Goal: Find contact information: Find contact information

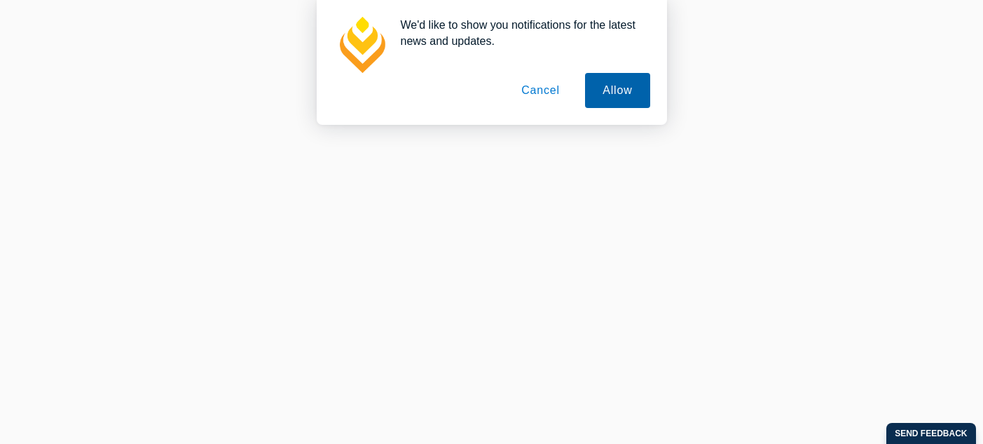
click at [621, 96] on button "Allow" at bounding box center [617, 90] width 64 height 35
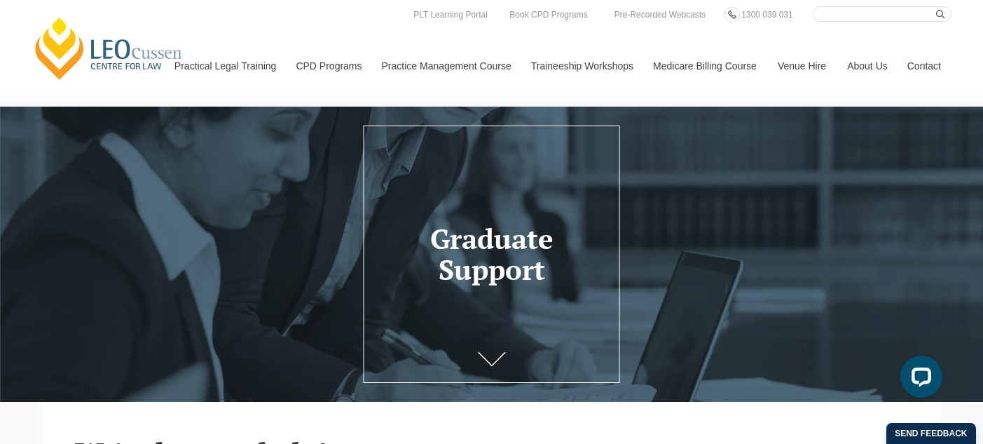
click at [919, 69] on link "Contact" at bounding box center [924, 66] width 55 height 60
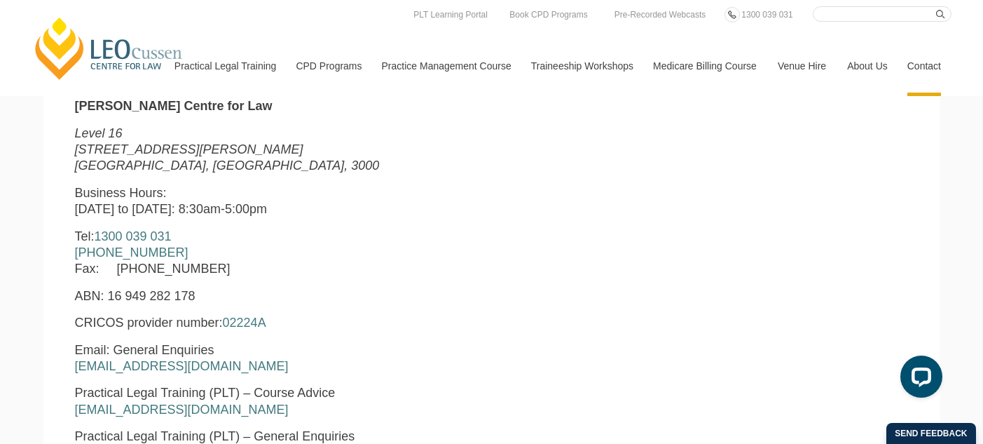
scroll to position [526, 0]
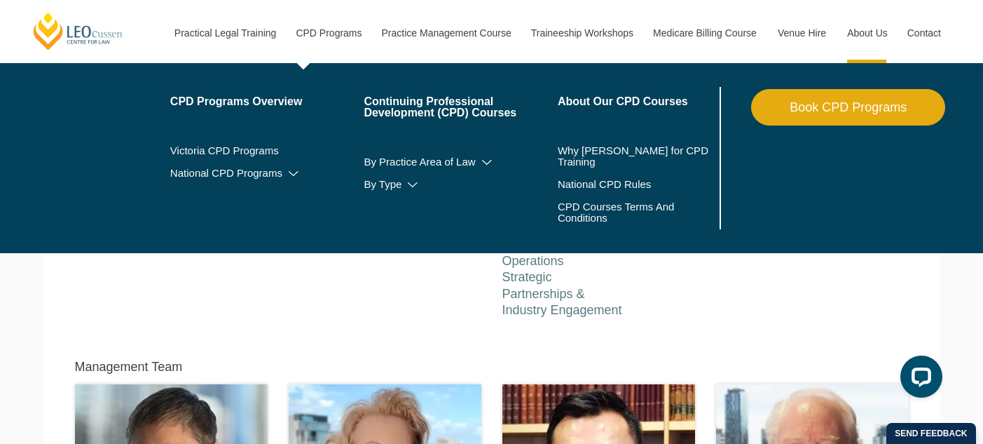
scroll to position [21, 0]
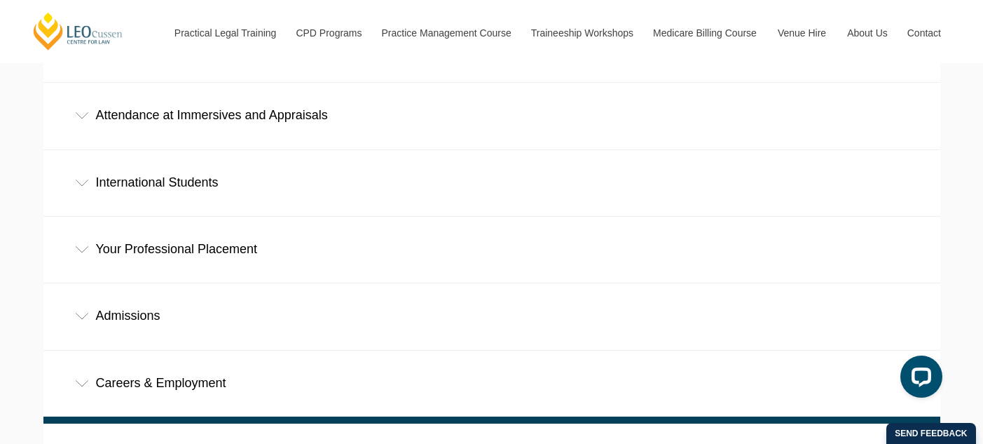
scroll to position [788, 0]
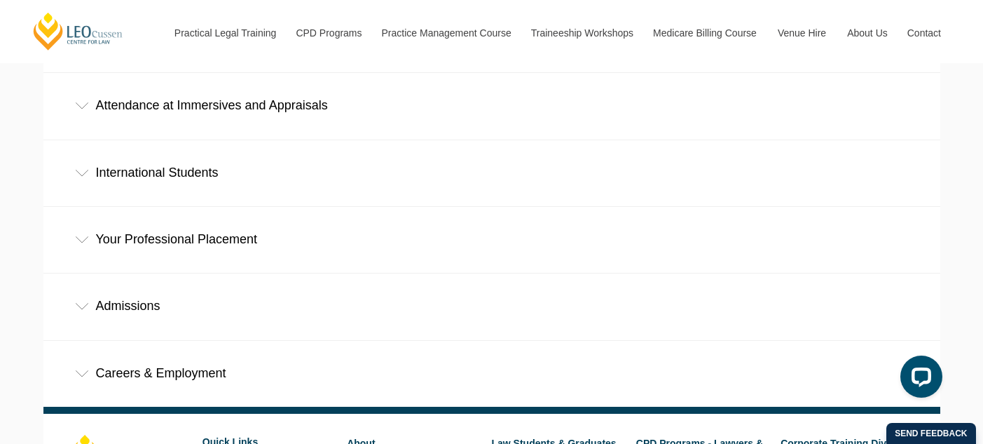
click at [201, 341] on div "Careers & Employment" at bounding box center [491, 373] width 897 height 65
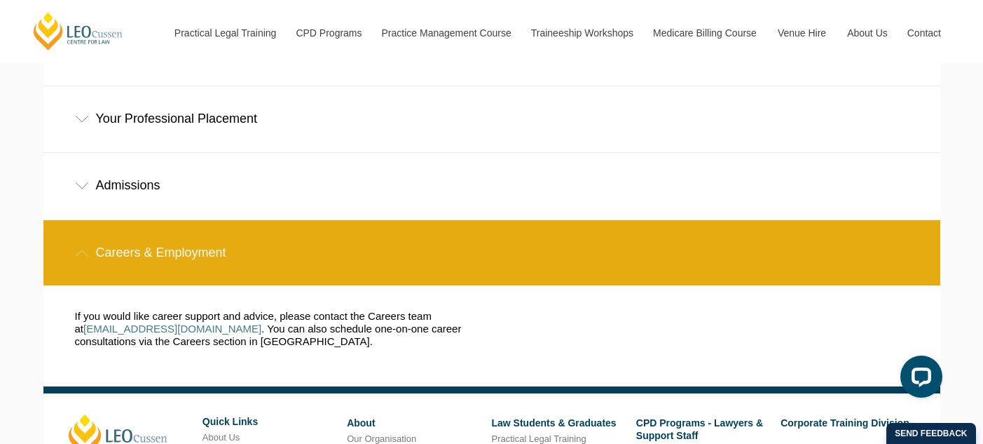
scroll to position [958, 0]
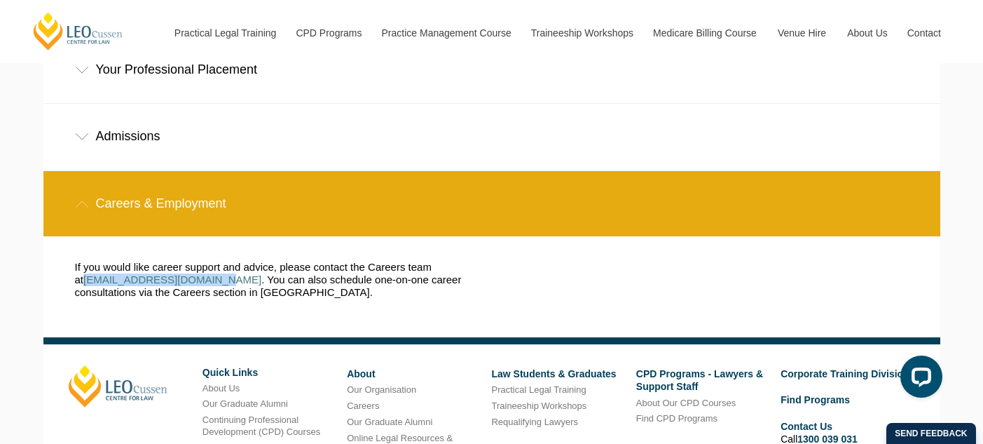
drag, startPoint x: 64, startPoint y: 210, endPoint x: 194, endPoint y: 214, distance: 129.7
click at [194, 261] on div "If you would like career support and advice, please contact the Careers team at…" at bounding box center [272, 287] width 417 height 52
copy link "[EMAIL_ADDRESS][DOMAIN_NAME]"
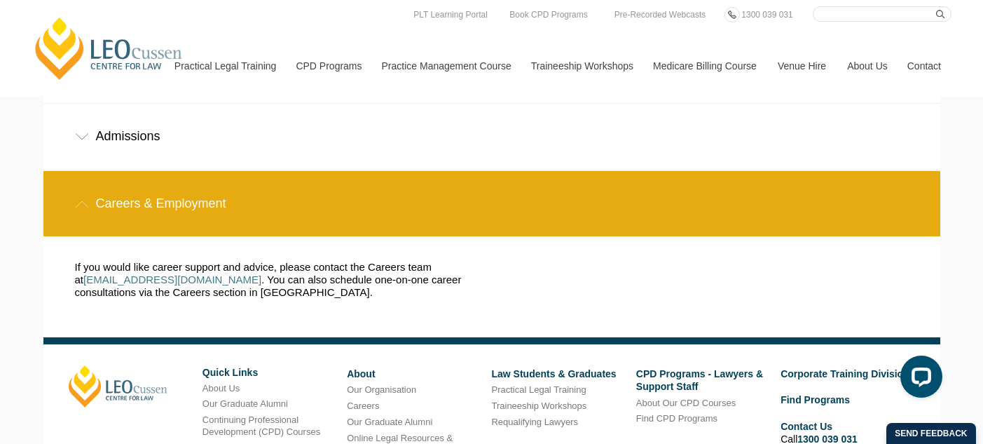
click at [521, 236] on div "If you would like career support and advice, please contact the Careers team at…" at bounding box center [481, 286] width 834 height 101
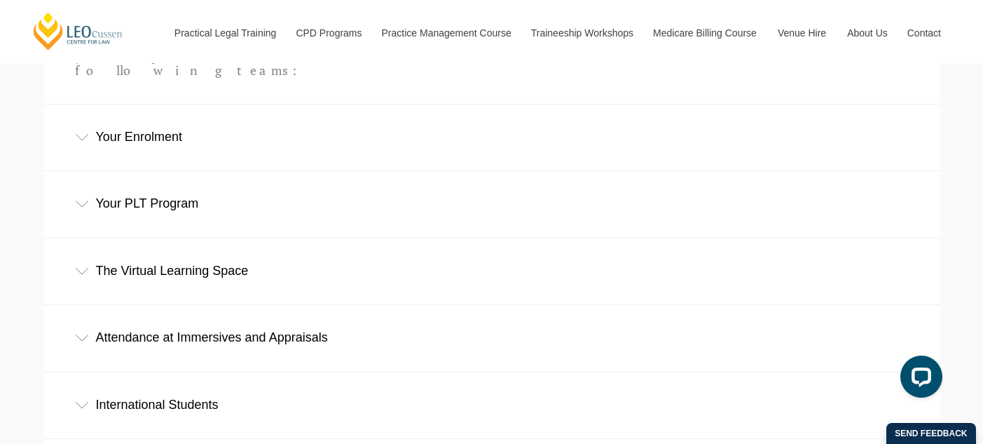
scroll to position [564, 0]
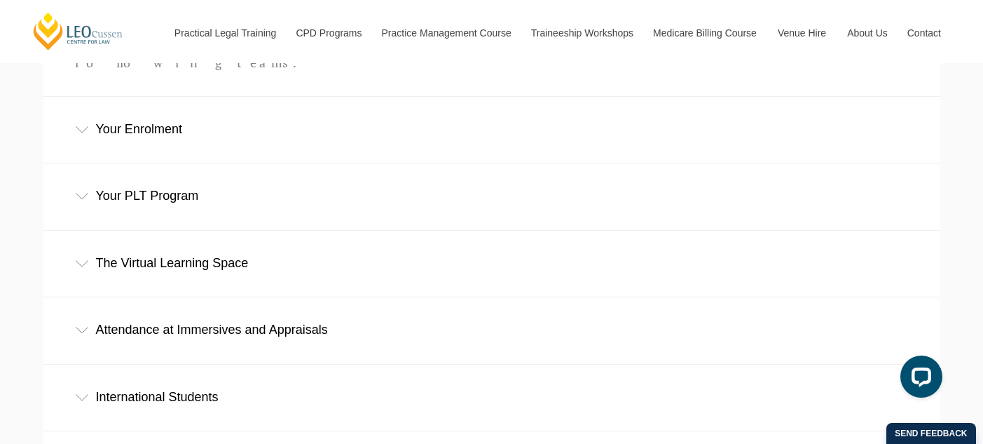
click at [233, 364] on div "International Students" at bounding box center [491, 396] width 897 height 65
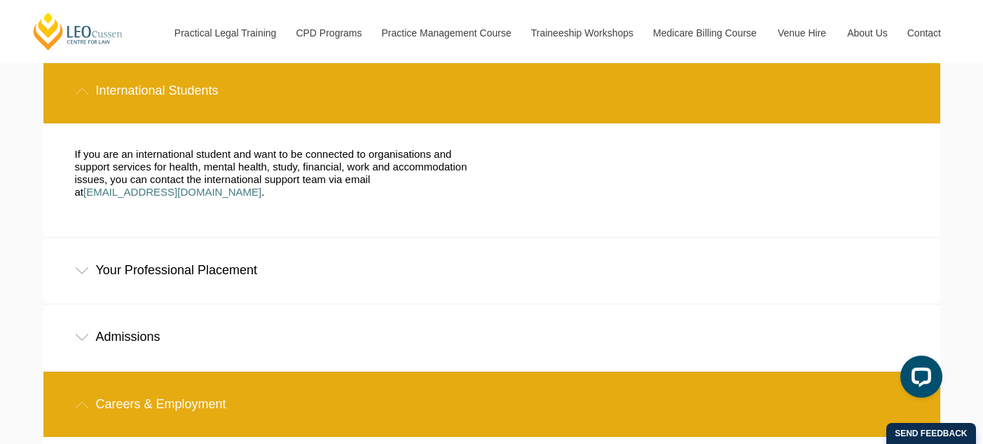
scroll to position [921, 0]
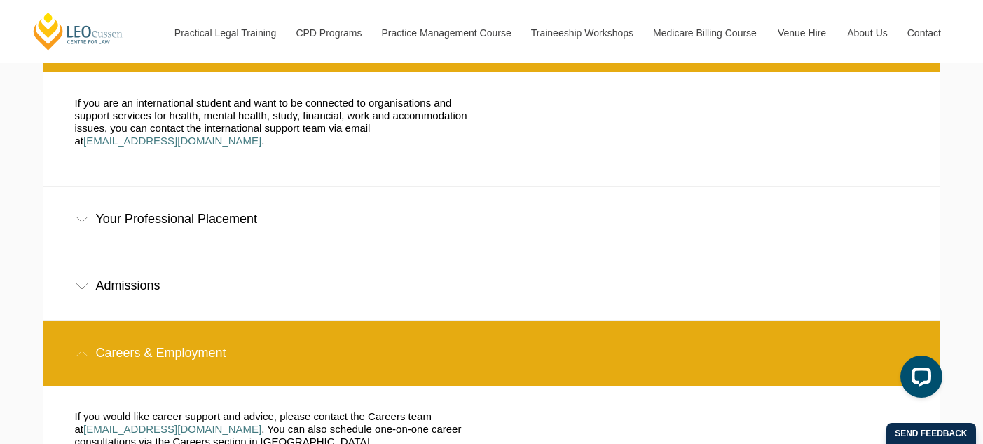
click at [335, 186] on div "Your Professional Placement" at bounding box center [491, 218] width 897 height 65
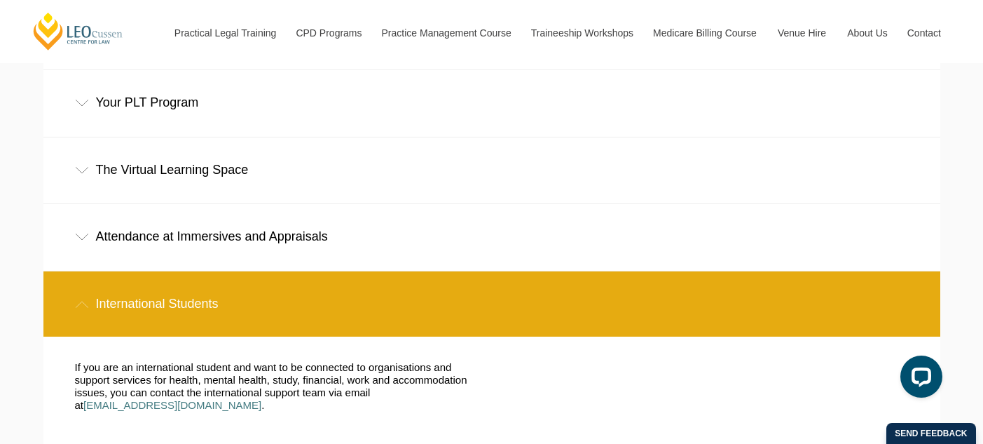
scroll to position [0, 0]
